Goal: Transaction & Acquisition: Purchase product/service

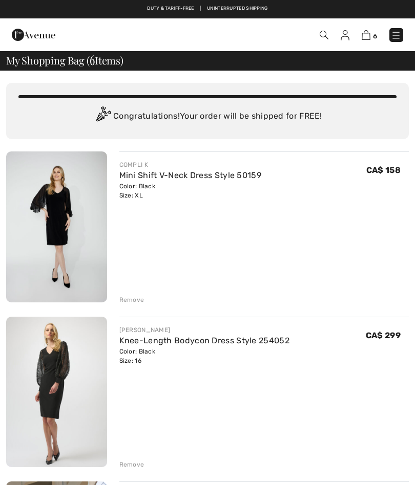
click at [134, 468] on div "Remove" at bounding box center [131, 464] width 25 height 9
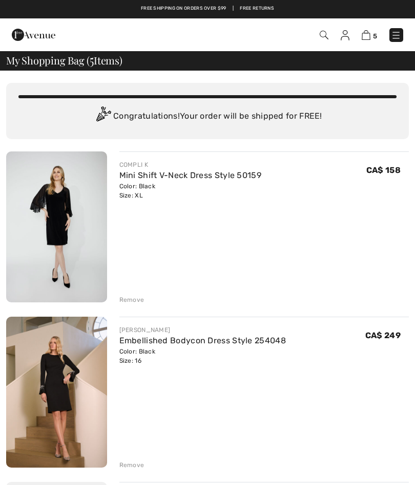
click at [131, 463] on div "Remove" at bounding box center [131, 465] width 25 height 9
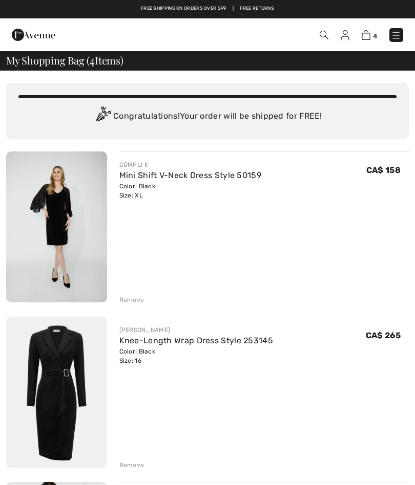
click at [126, 305] on div "COMPLI K Mini Shift V-Neck Dress Style 50159 Color: Black Size: XL Final Sale C…" at bounding box center [207, 476] width 403 height 649
click at [131, 303] on div "Remove" at bounding box center [131, 299] width 25 height 9
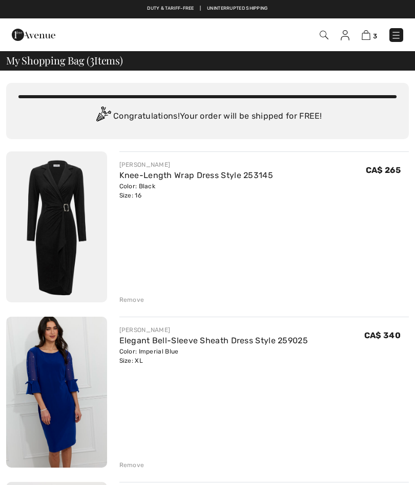
click at [132, 470] on div "Remove" at bounding box center [131, 465] width 25 height 9
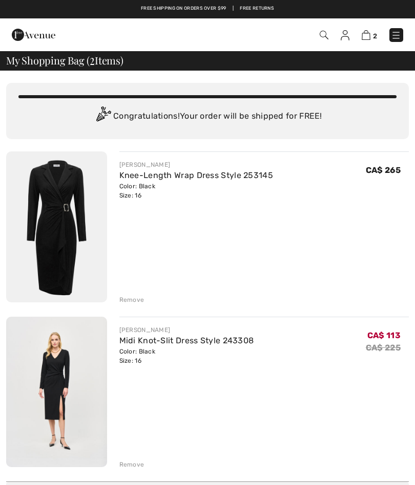
click at [132, 467] on div "Remove" at bounding box center [131, 464] width 25 height 9
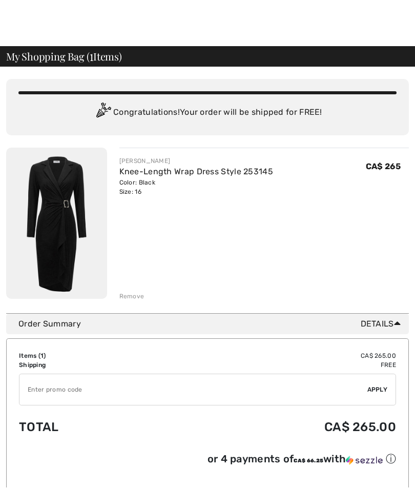
scroll to position [10, 0]
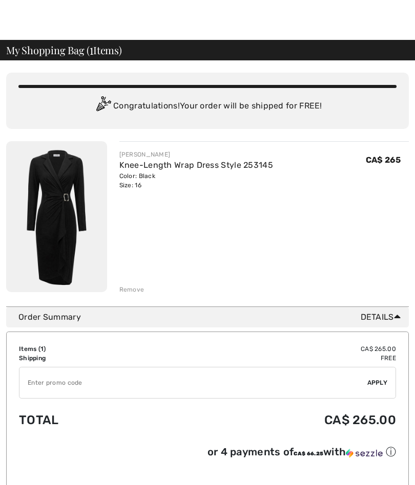
click at [31, 387] on input "TEXT" at bounding box center [193, 383] width 348 height 31
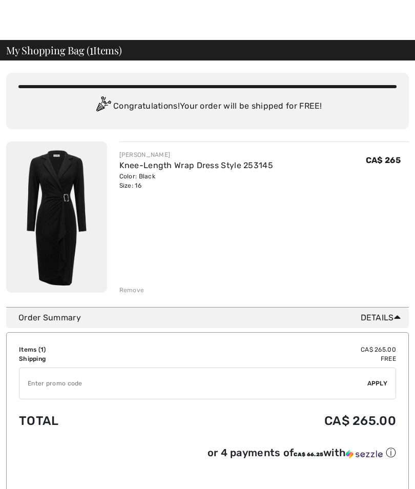
scroll to position [79, 0]
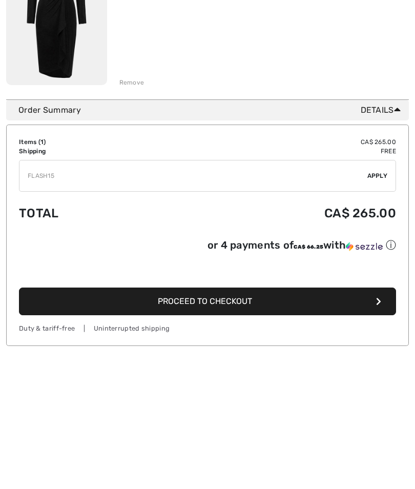
type input "FLASH15"
click at [374, 298] on div "✔ Apply Remove" at bounding box center [207, 314] width 377 height 32
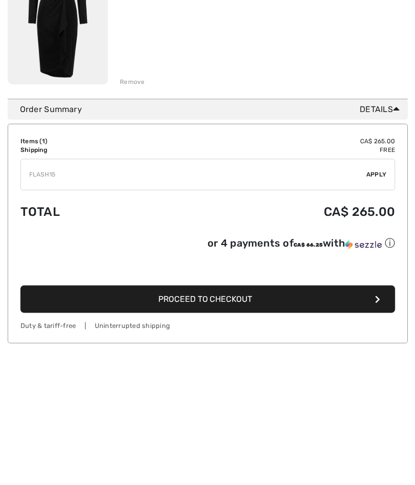
scroll to position [218, 0]
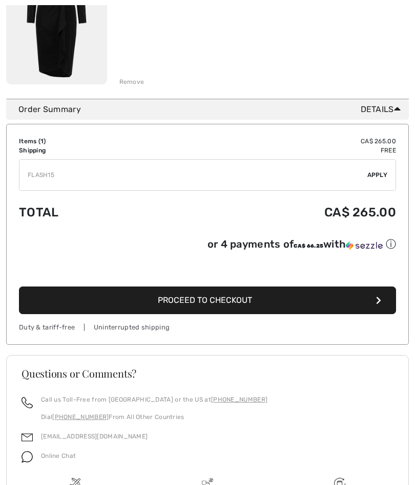
click at [379, 177] on span "Apply" at bounding box center [377, 175] width 20 height 9
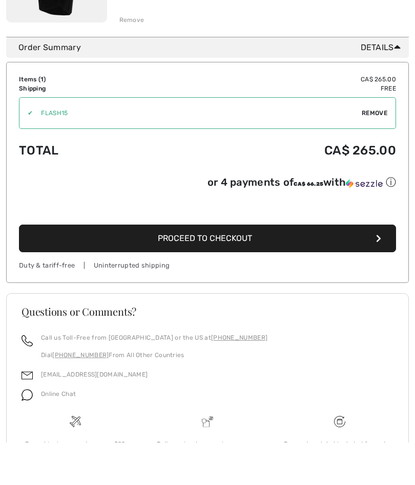
scroll to position [306, 0]
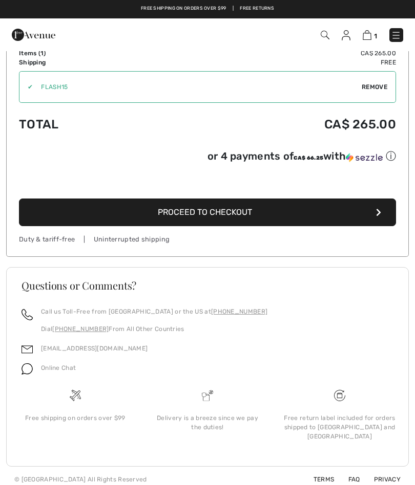
click at [228, 215] on span "Proceed to Checkout" at bounding box center [205, 212] width 94 height 10
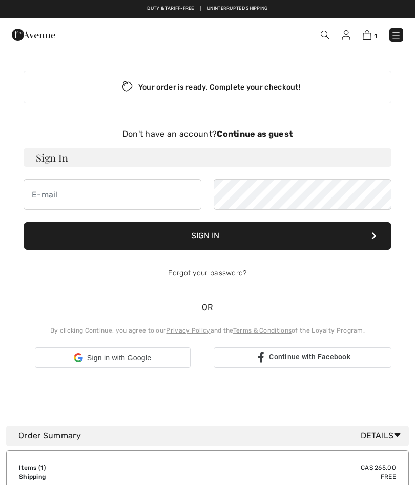
checkbox input "true"
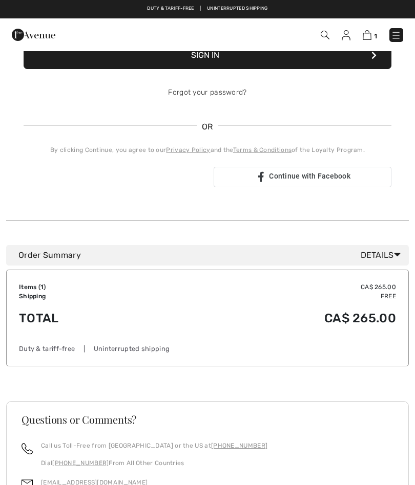
scroll to position [180, 0]
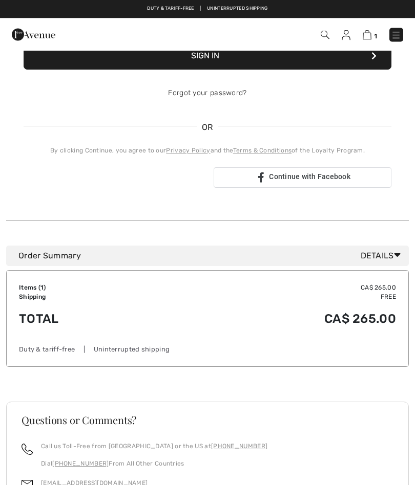
click at [399, 256] on icon at bounding box center [397, 255] width 7 height 11
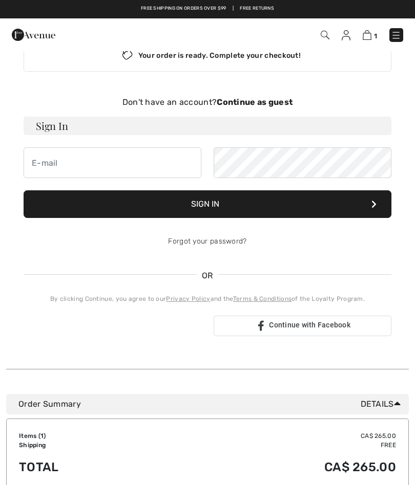
scroll to position [0, 0]
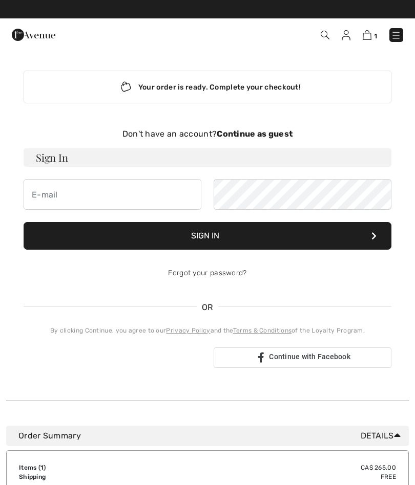
click at [255, 135] on strong "Continue as guest" at bounding box center [255, 134] width 76 height 10
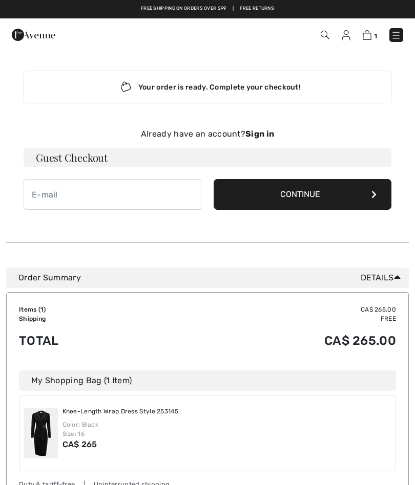
click at [325, 195] on button "Continue" at bounding box center [303, 194] width 178 height 31
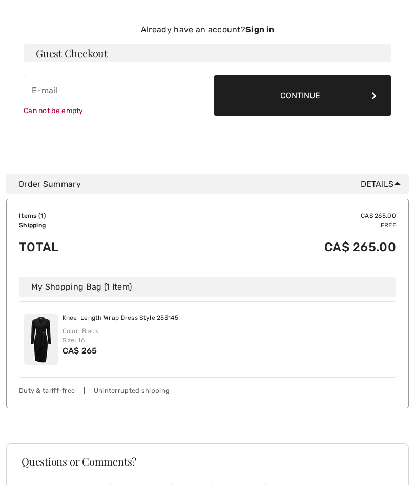
scroll to position [105, 0]
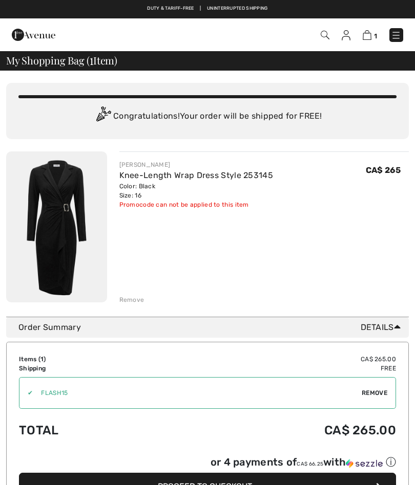
scroll to position [255, 0]
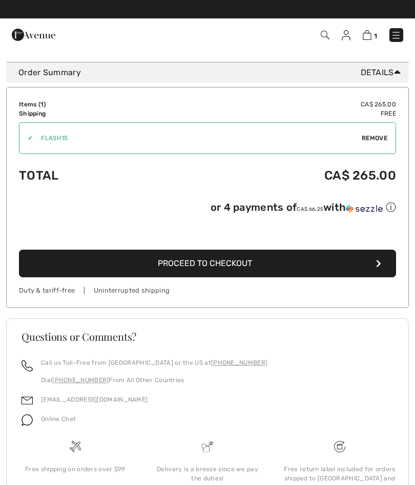
click at [204, 268] on span "Proceed to Checkout" at bounding box center [205, 264] width 94 height 10
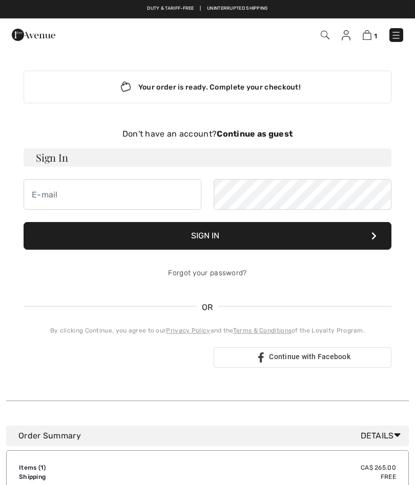
click at [257, 132] on strong "Continue as guest" at bounding box center [255, 134] width 76 height 10
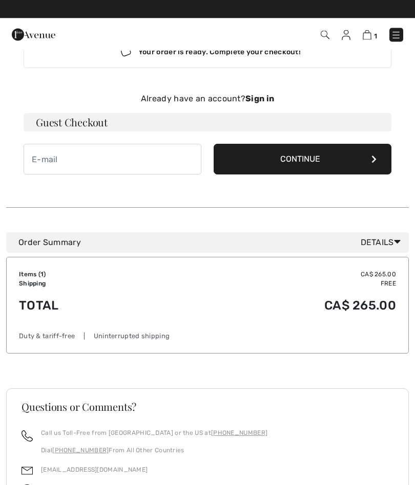
scroll to position [31, 0]
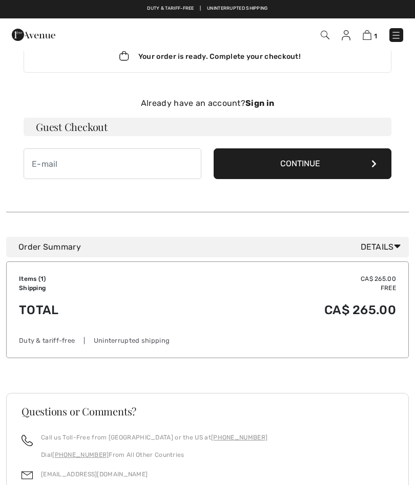
click at [304, 164] on button "Continue" at bounding box center [303, 164] width 178 height 31
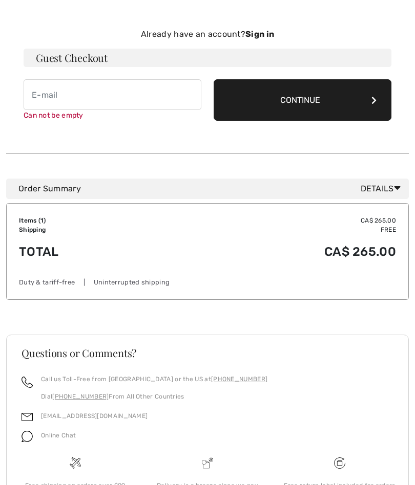
scroll to position [105, 0]
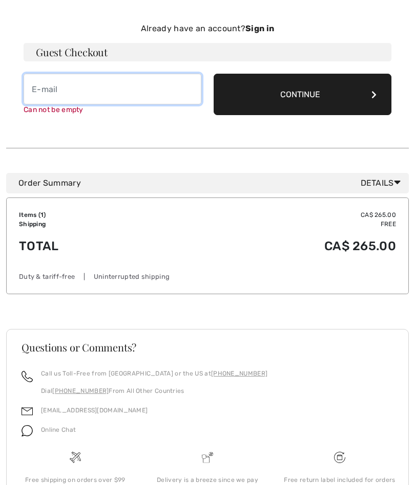
click at [39, 86] on input "email" at bounding box center [113, 89] width 178 height 31
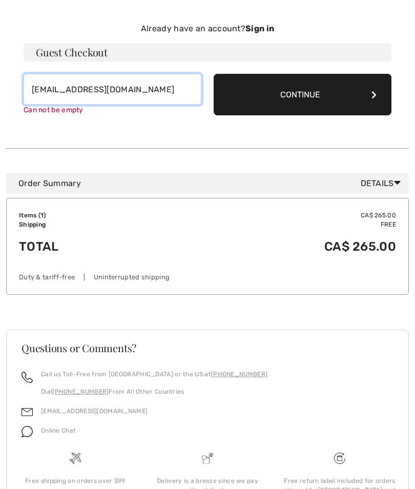
type input "pinolillian@gmail.com"
click at [369, 99] on button "Continue" at bounding box center [303, 94] width 178 height 41
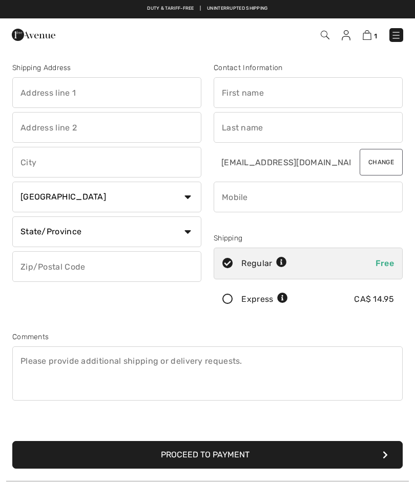
checkbox input "true"
click at [31, 96] on input "text" at bounding box center [106, 92] width 189 height 31
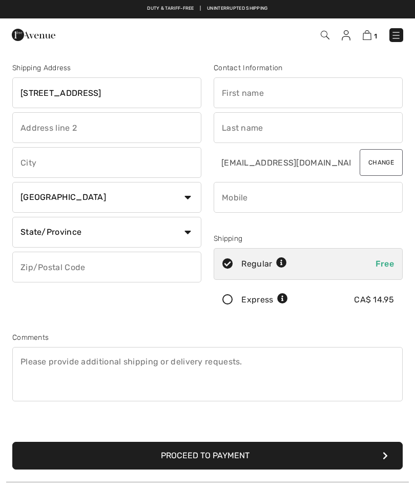
type input "[STREET_ADDRESS]"
click at [232, 91] on input "text" at bounding box center [308, 92] width 189 height 31
click at [224, 128] on input "text" at bounding box center [308, 127] width 189 height 31
type input "[PERSON_NAME]"
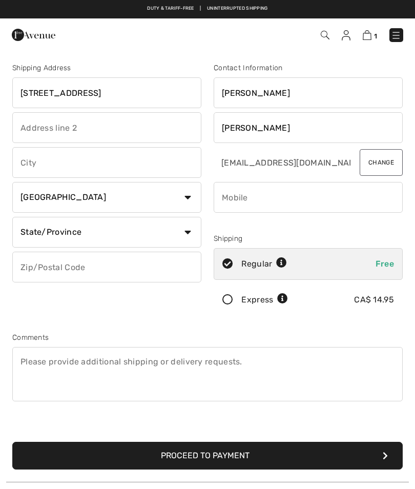
click at [31, 168] on input "text" at bounding box center [106, 162] width 189 height 31
click at [190, 238] on select "State/Province Alberta British Columbia Manitoba New Brunswick Newfoundland and…" at bounding box center [106, 232] width 189 height 31
type input "Sault Ste. [PERSON_NAME]"
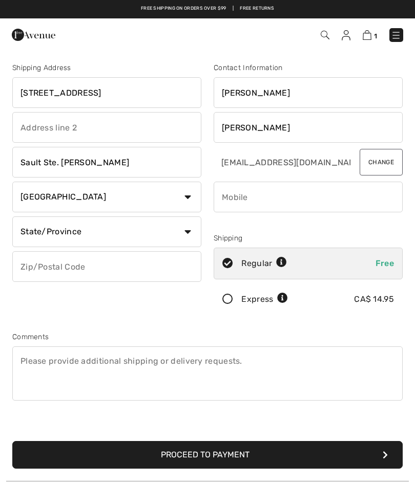
select select "ON"
click at [50, 267] on input "text" at bounding box center [106, 266] width 189 height 31
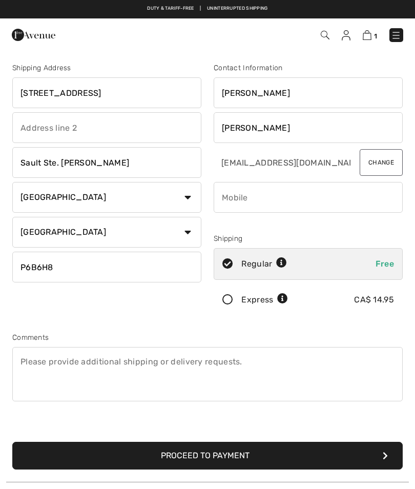
type input "P6B6H8"
click at [235, 196] on input "phone" at bounding box center [308, 197] width 189 height 31
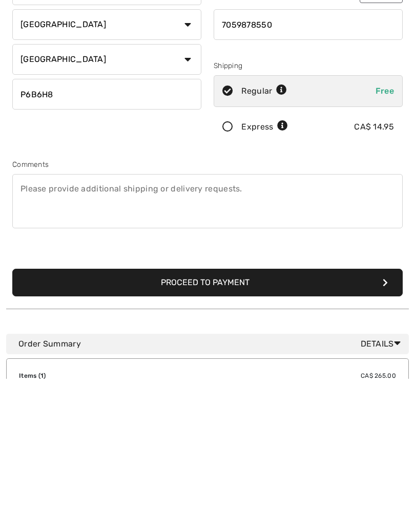
type input "7059878550"
click at [380, 407] on button "Proceed to Payment" at bounding box center [207, 421] width 390 height 28
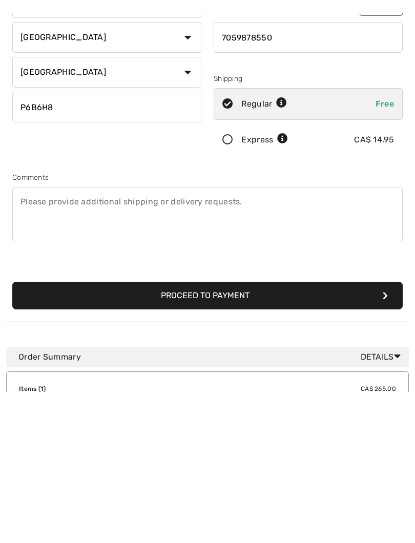
scroll to position [173, 0]
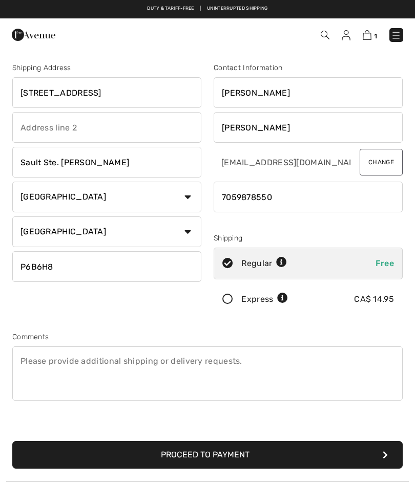
scroll to position [201, 0]
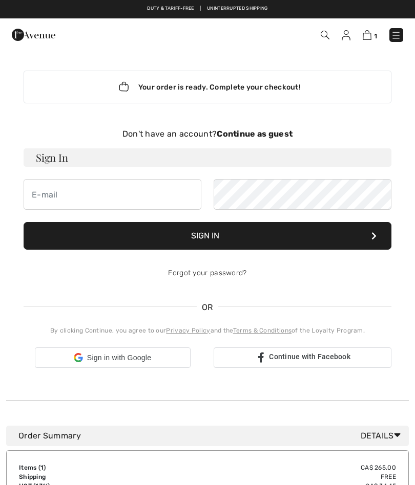
scroll to position [105, 0]
